Goal: Task Accomplishment & Management: Complete application form

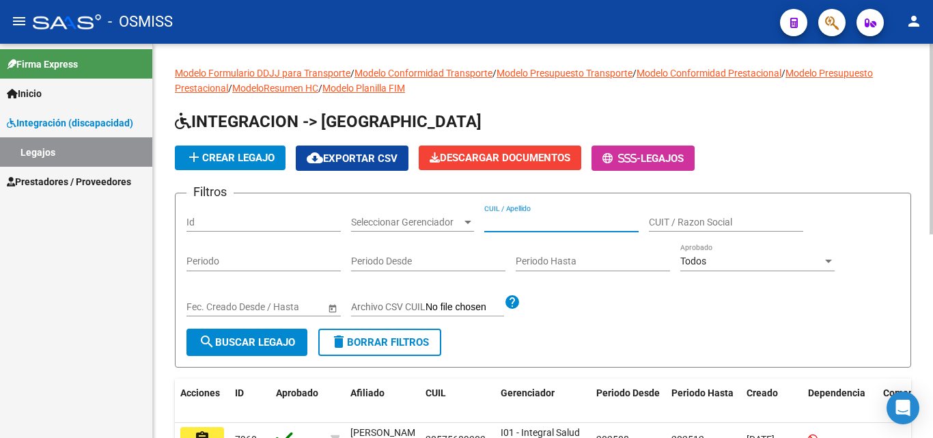
click at [534, 224] on input "CUIL / Apellido" at bounding box center [561, 222] width 154 height 12
click at [274, 338] on span "search Buscar Legajo" at bounding box center [247, 342] width 96 height 12
click at [542, 218] on input "CUIL / Apellido" at bounding box center [561, 222] width 154 height 12
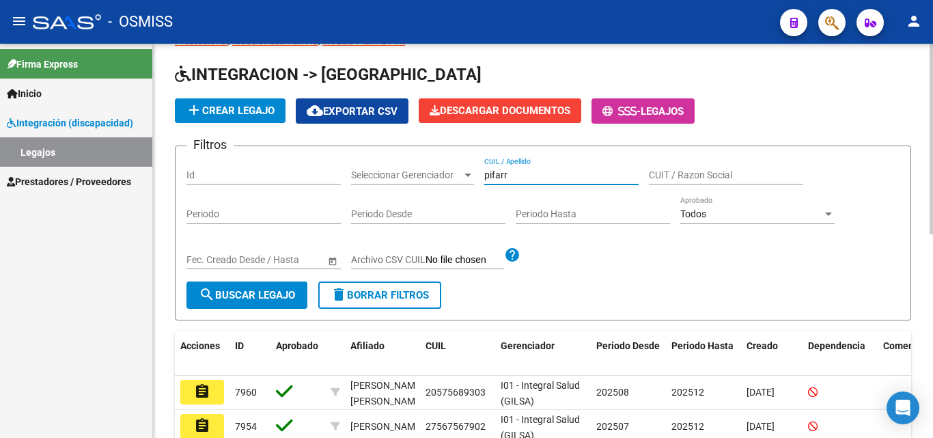
scroll to position [68, 0]
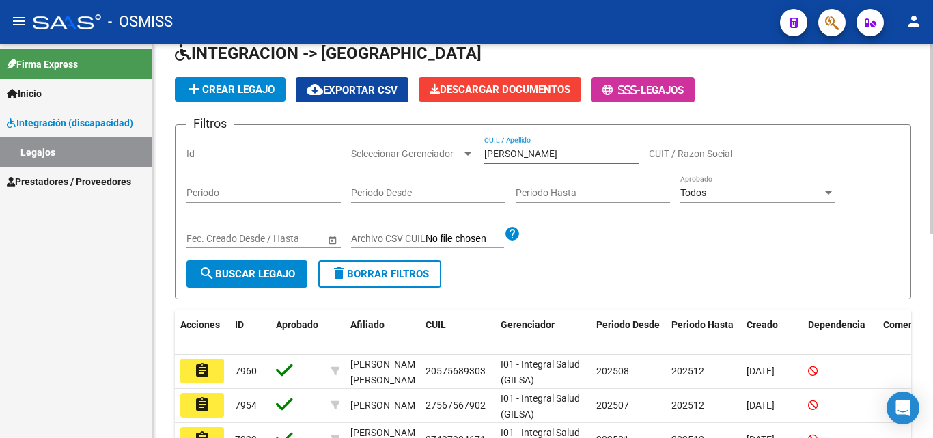
type input "[PERSON_NAME]"
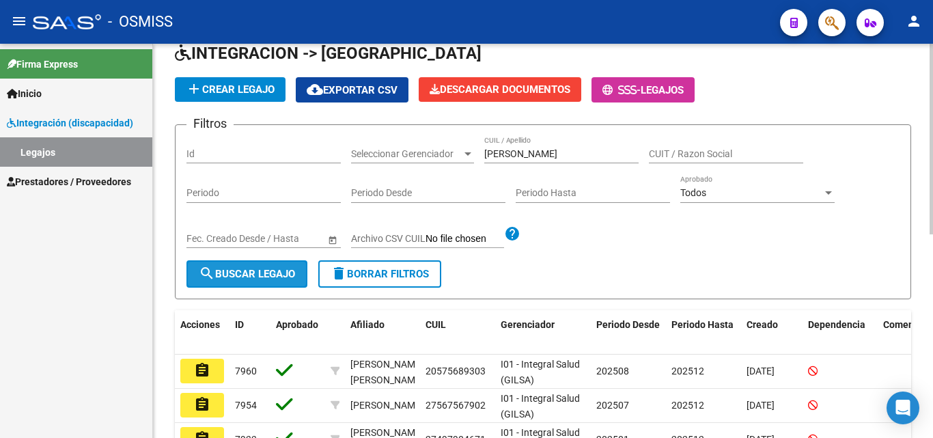
click at [239, 280] on span "search Buscar Legajo" at bounding box center [247, 274] width 96 height 12
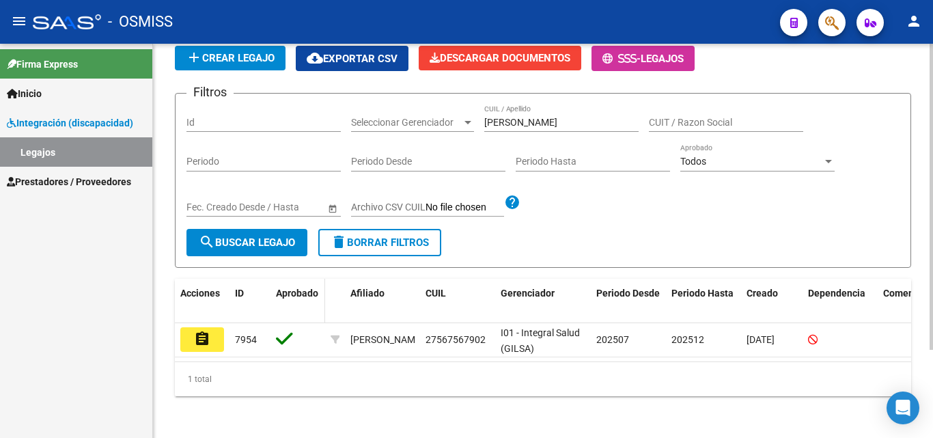
scroll to position [113, 0]
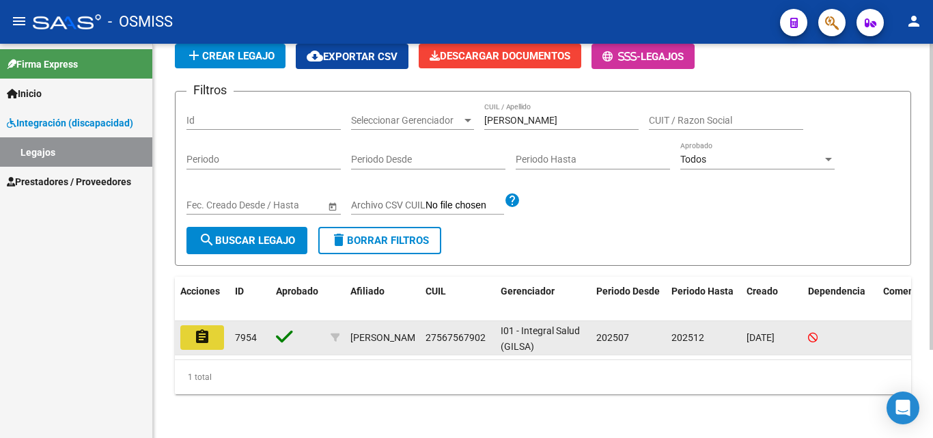
click at [195, 333] on mat-icon "assignment" at bounding box center [202, 336] width 16 height 16
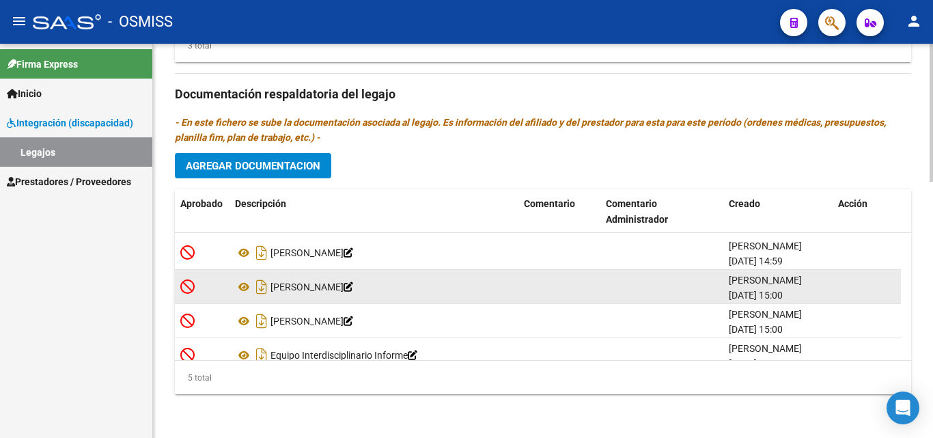
scroll to position [48, 0]
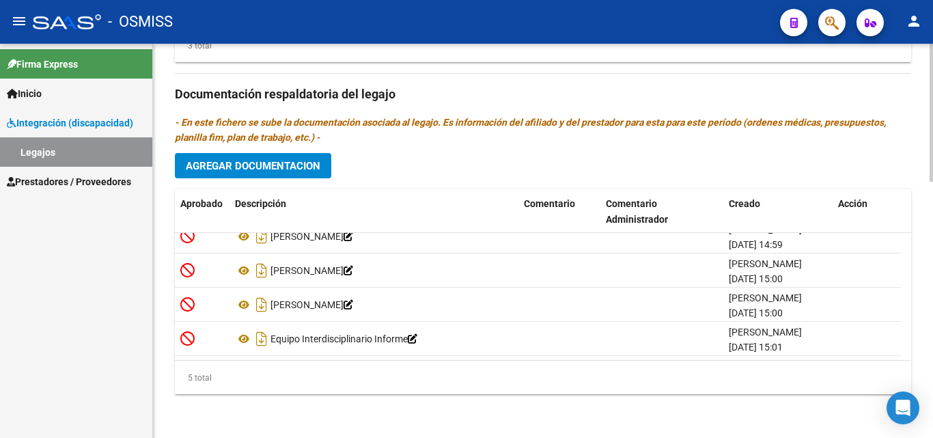
click at [272, 169] on span "Agregar Documentacion" at bounding box center [253, 166] width 135 height 12
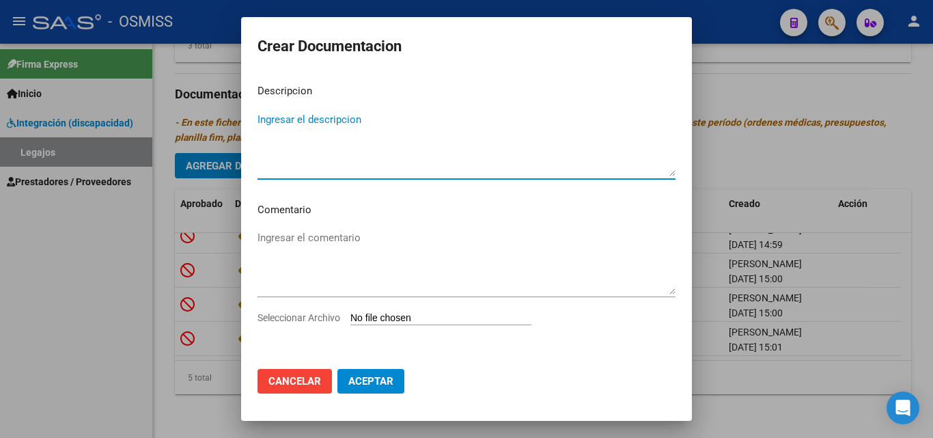
click at [315, 171] on textarea "Ingresar el descripcion" at bounding box center [466, 144] width 418 height 64
click at [313, 120] on textarea "Ingresar el descripcion" at bounding box center [466, 144] width 418 height 64
type textarea "RNP"
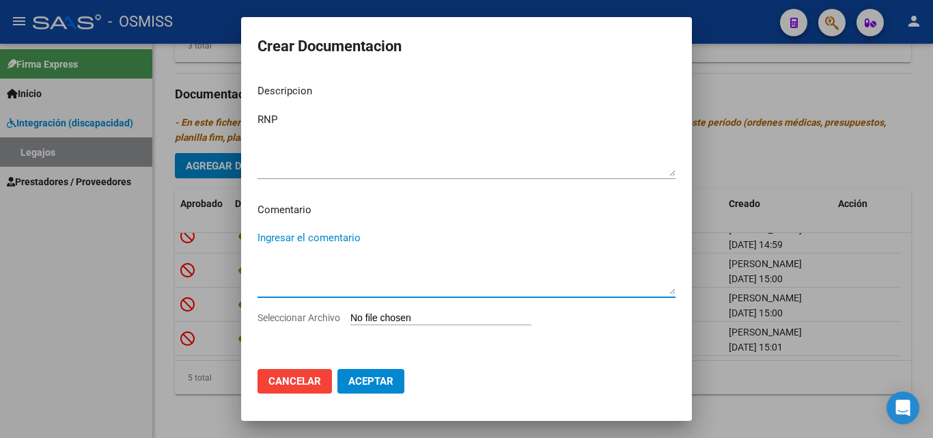
click at [350, 240] on textarea "Ingresar el comentario" at bounding box center [466, 262] width 418 height 64
type textarea "RNP [PERSON_NAME]"
click at [431, 315] on input "Seleccionar Archivo" at bounding box center [440, 318] width 181 height 13
type input "C:\fakepath\RNP ACTUALIZADO LIC [PERSON_NAME].pdf"
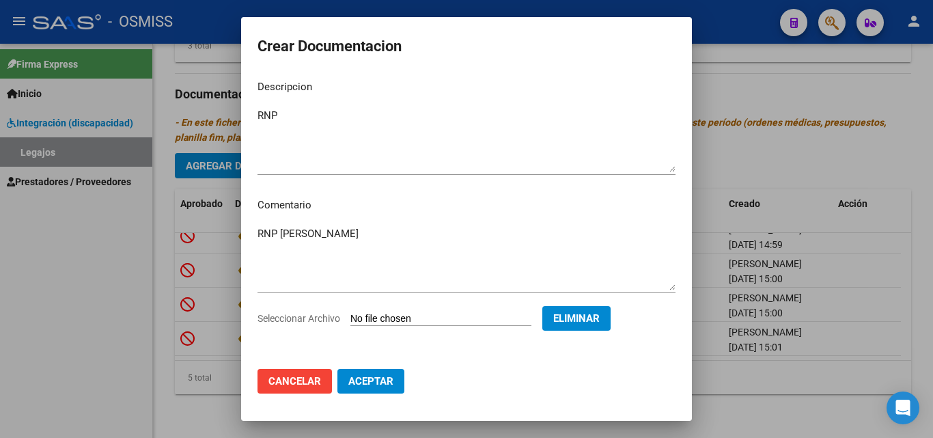
scroll to position [5, 0]
click at [376, 382] on span "Aceptar" at bounding box center [370, 381] width 45 height 12
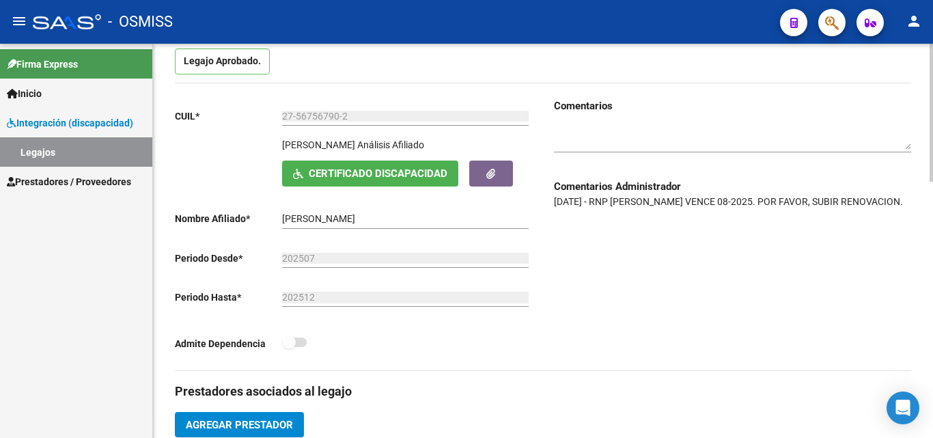
scroll to position [115, 0]
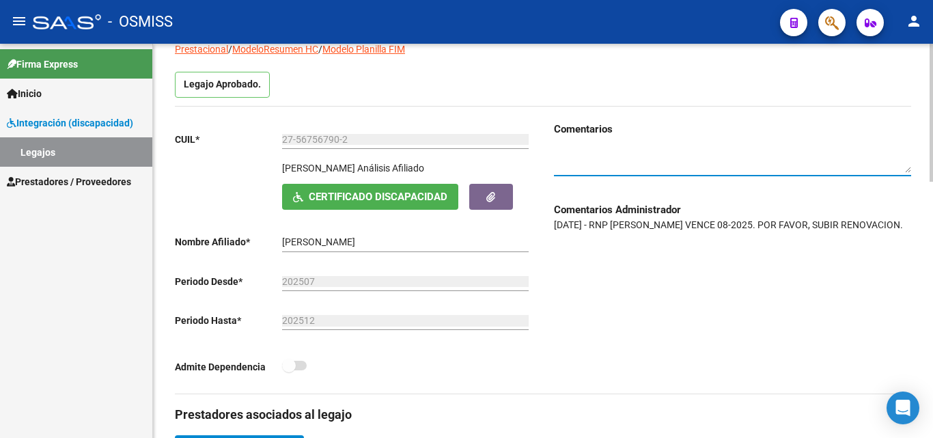
click at [727, 169] on textarea at bounding box center [732, 160] width 357 height 26
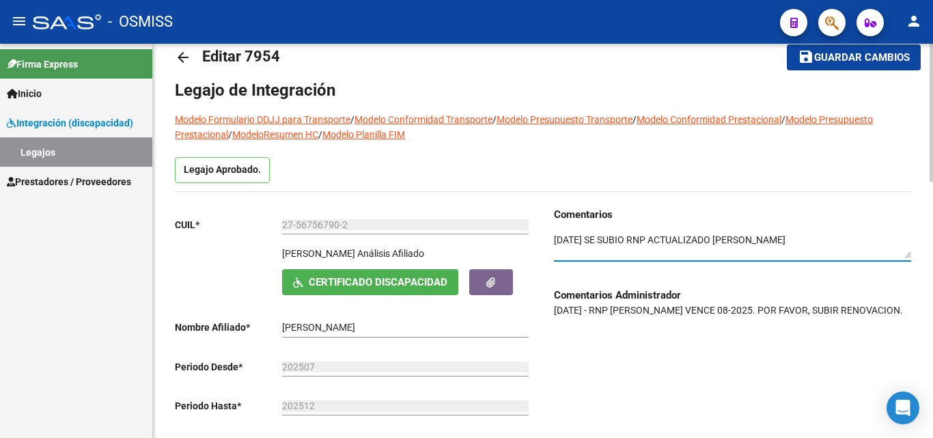
scroll to position [0, 0]
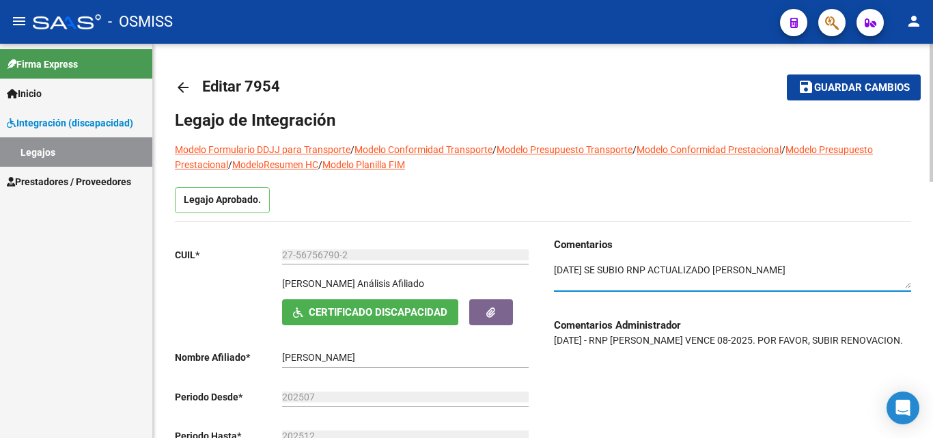
type textarea "[DATE] SE SUBIO RNP ACTUALIZADO [PERSON_NAME]"
click at [860, 89] on span "Guardar cambios" at bounding box center [862, 88] width 96 height 12
click at [69, 175] on span "Prestadores / Proveedores" at bounding box center [69, 181] width 124 height 15
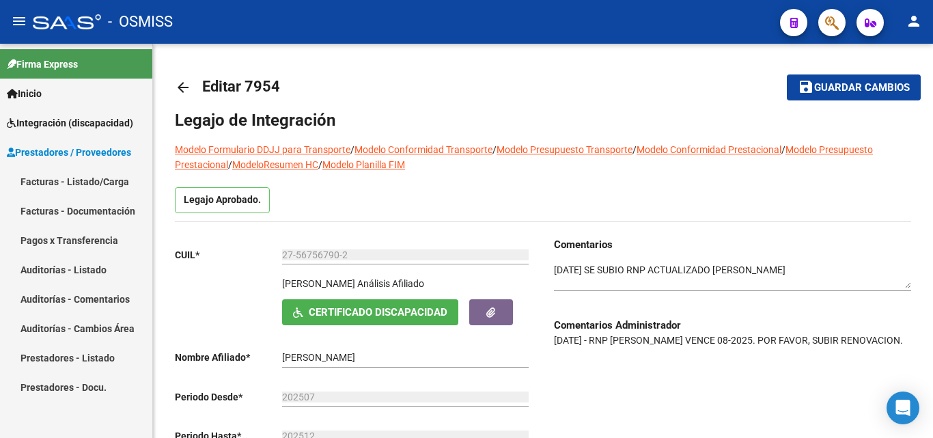
click at [68, 185] on link "Facturas - Listado/Carga" at bounding box center [76, 181] width 152 height 29
